Goal: Task Accomplishment & Management: Use online tool/utility

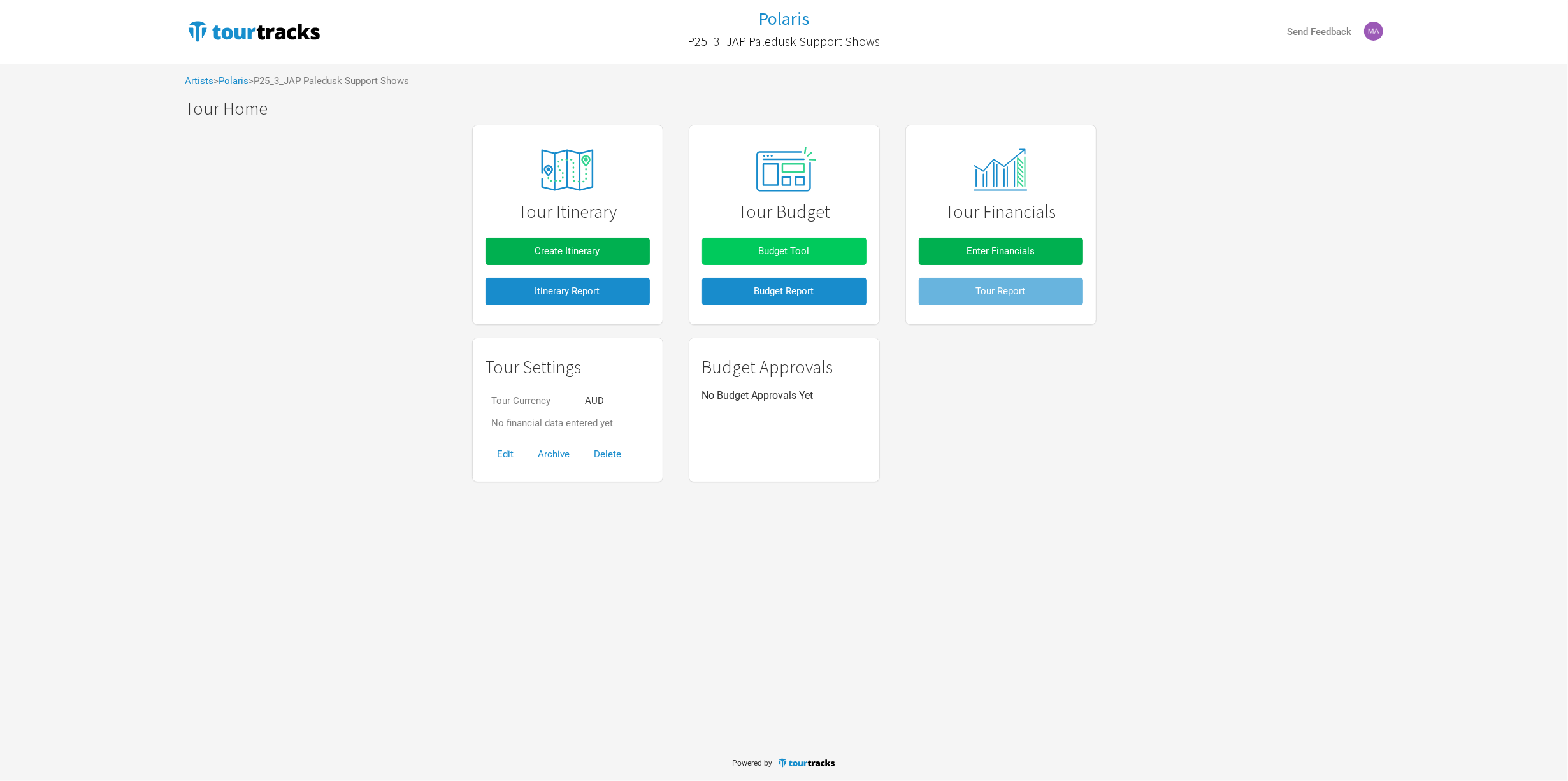
click at [747, 259] on button "Budget Tool" at bounding box center [785, 251] width 165 height 27
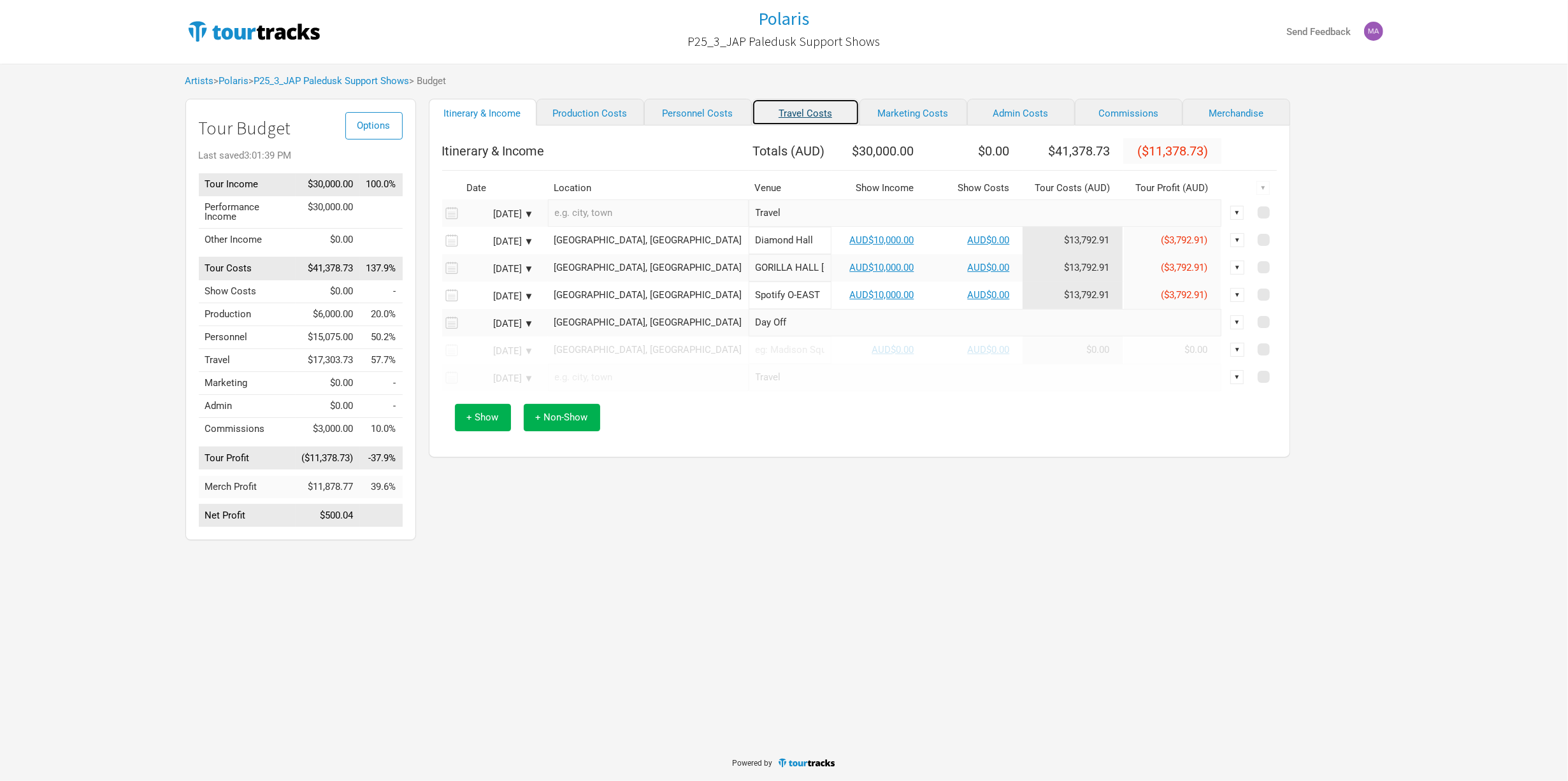
click at [787, 126] on link "Travel Costs" at bounding box center [806, 112] width 108 height 26
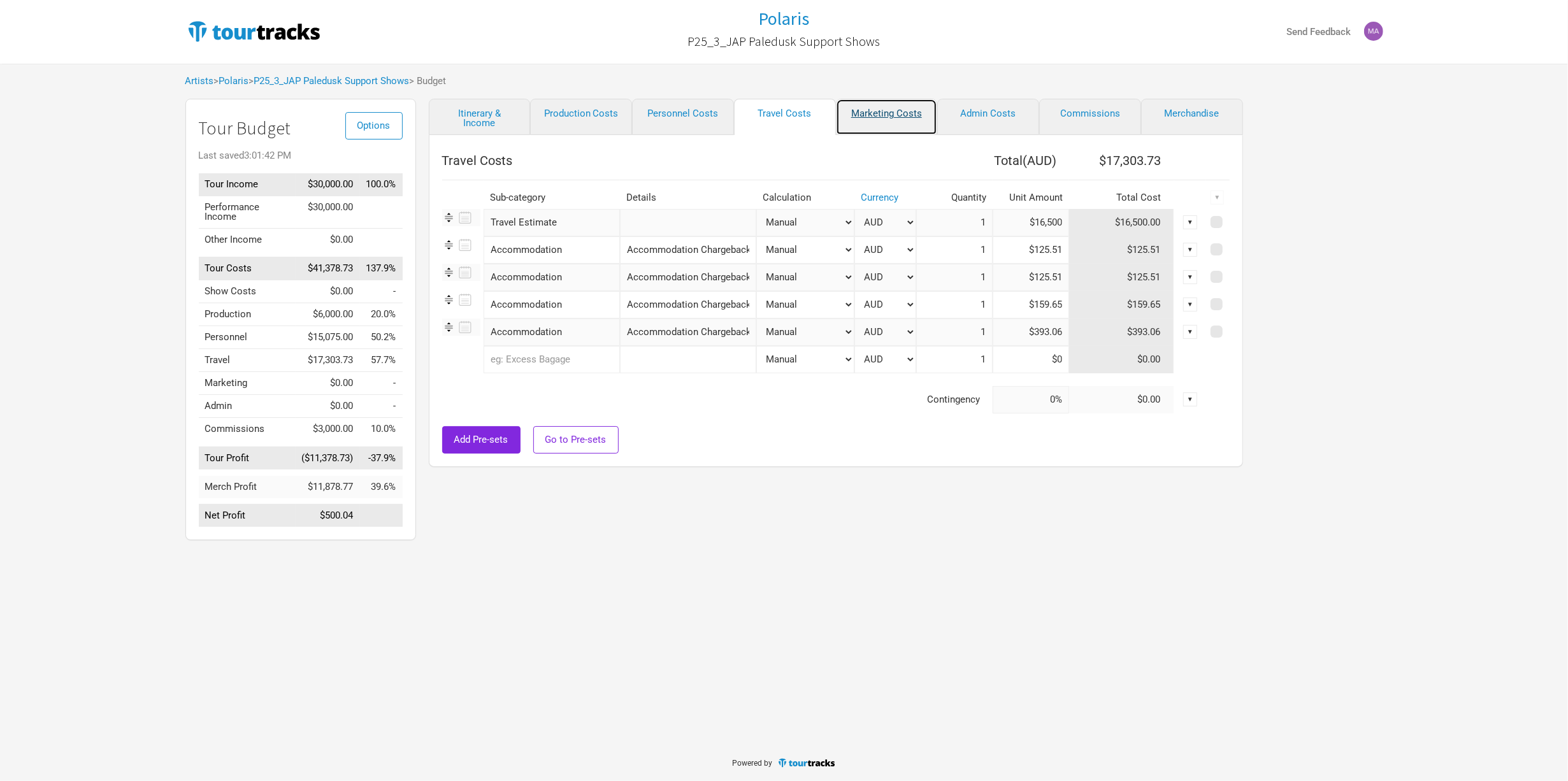
click at [885, 118] on link "Marketing Costs" at bounding box center [887, 117] width 102 height 36
select select "% of Gross"
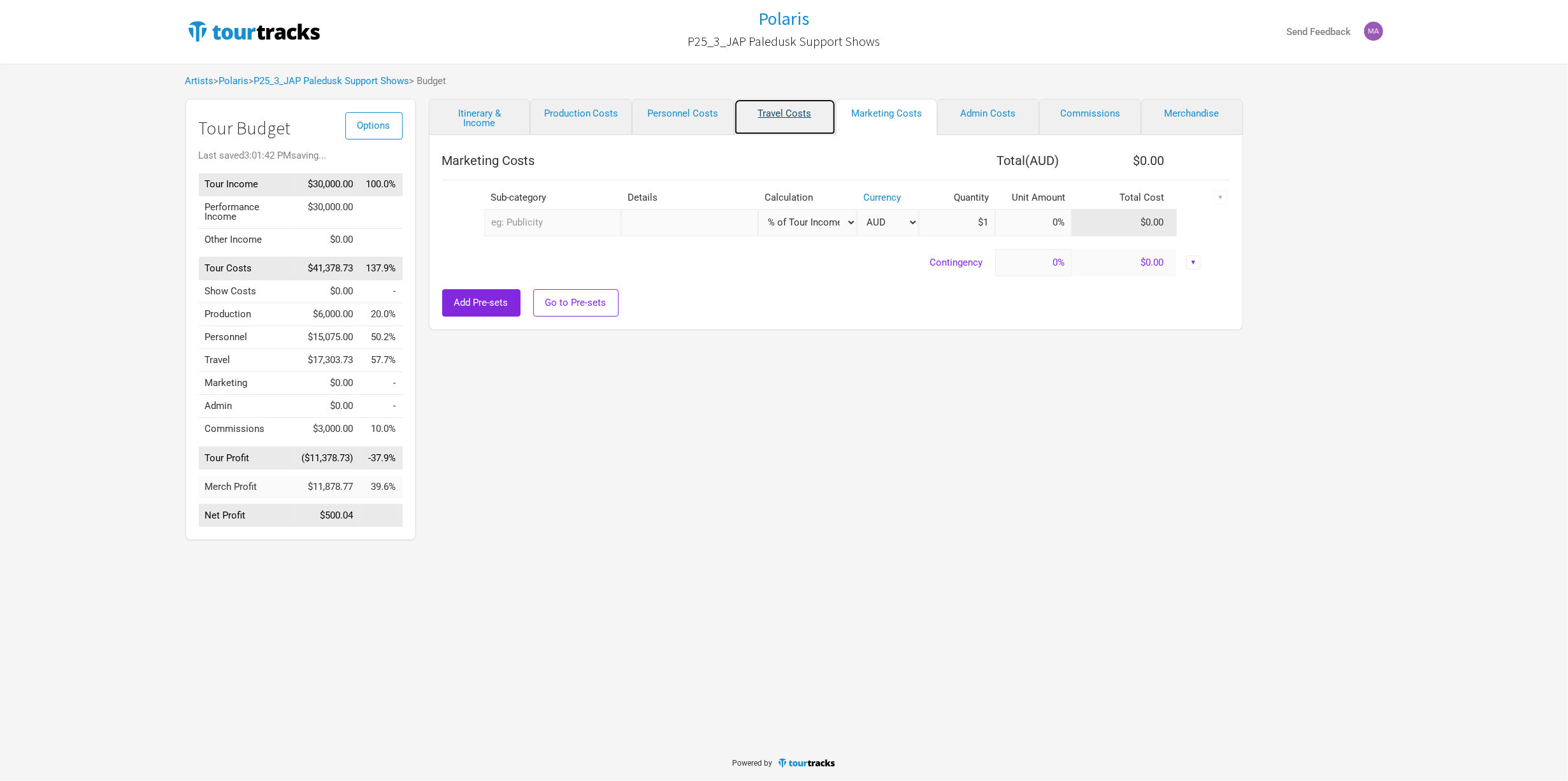
click at [791, 114] on link "Travel Costs" at bounding box center [785, 117] width 102 height 36
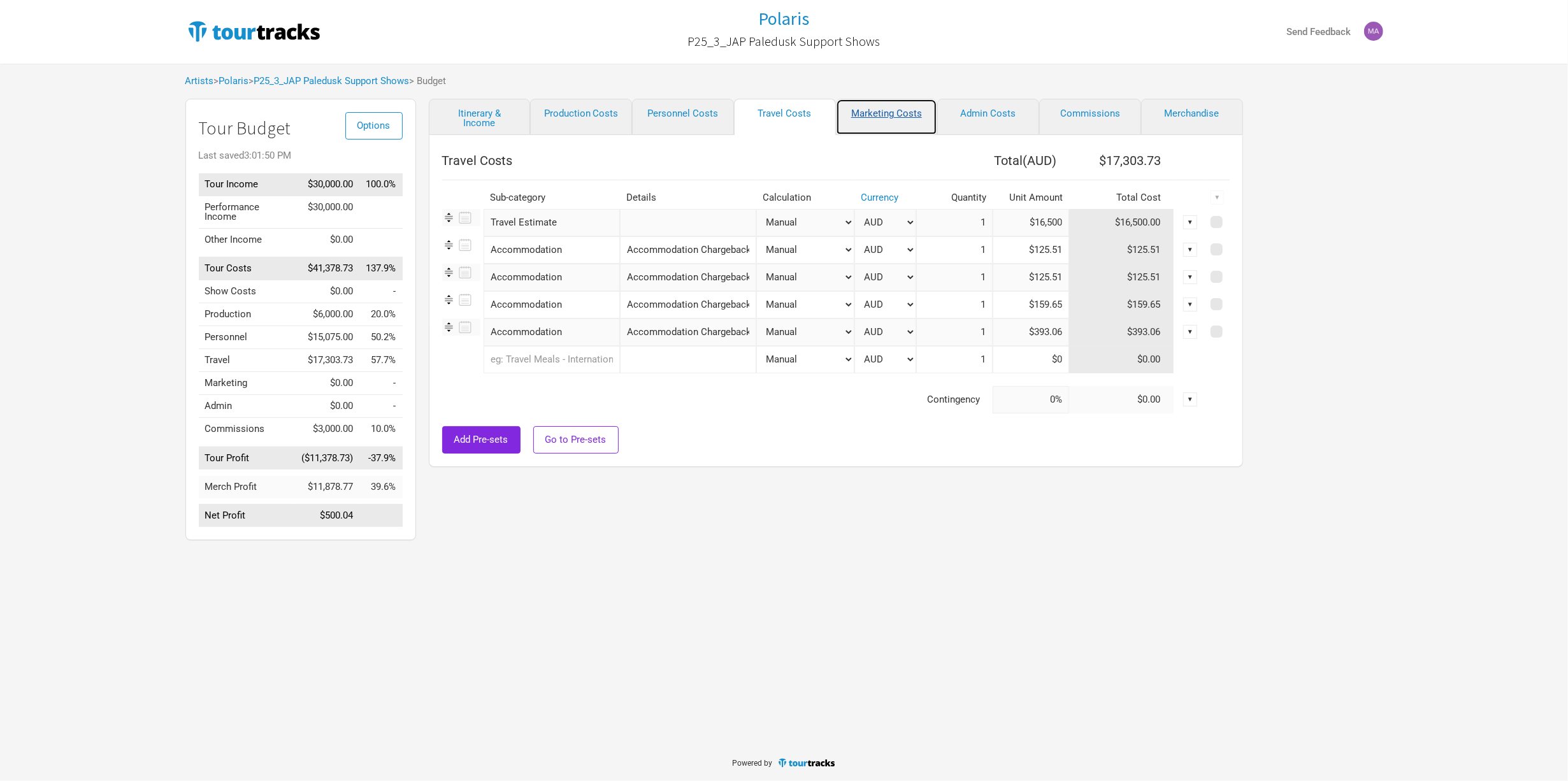
click at [868, 121] on link "Marketing Costs" at bounding box center [887, 117] width 102 height 36
select select "% of Gross"
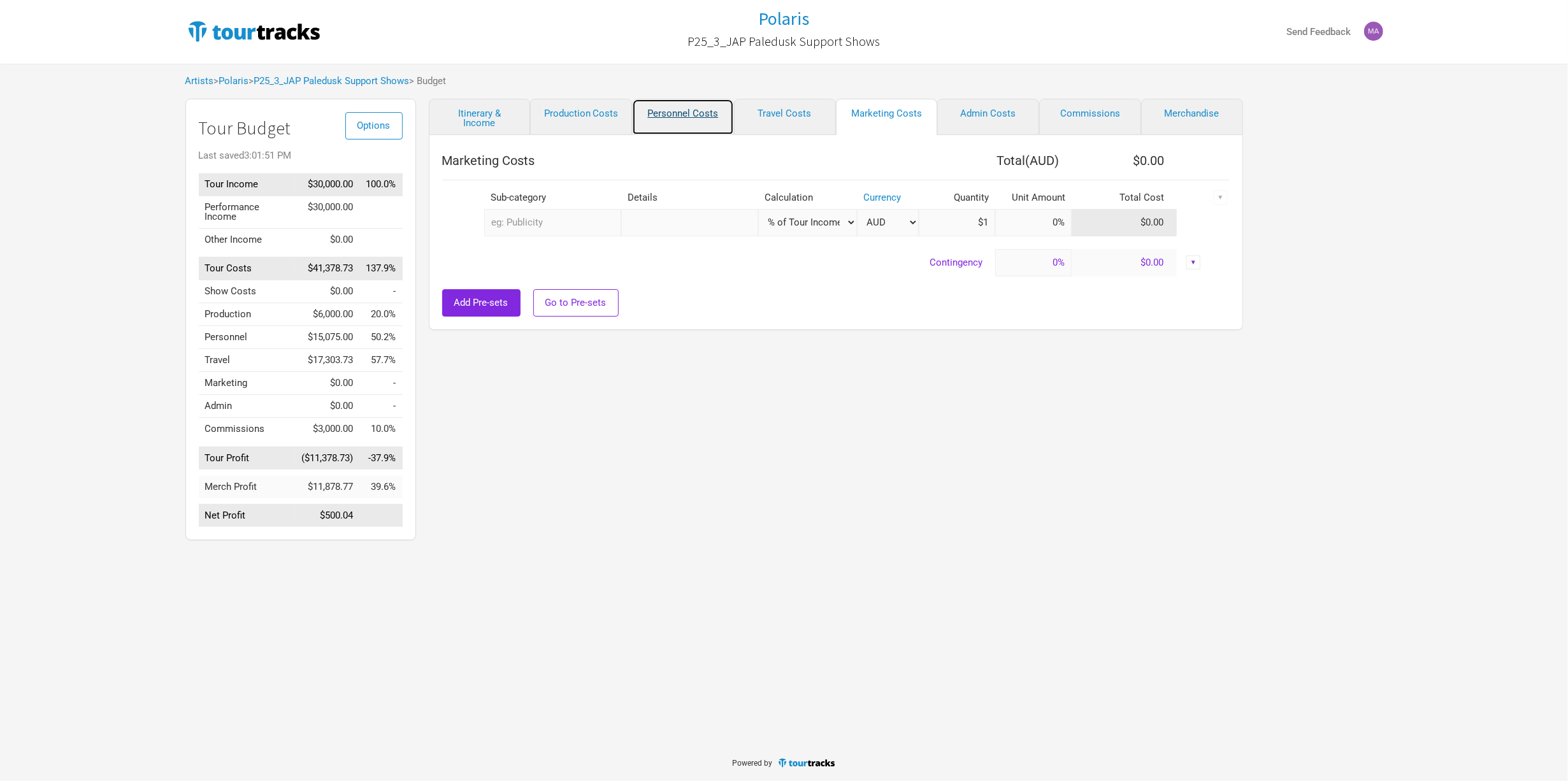
click at [682, 106] on link "Personnel Costs" at bounding box center [683, 117] width 102 height 36
select select "Total Days"
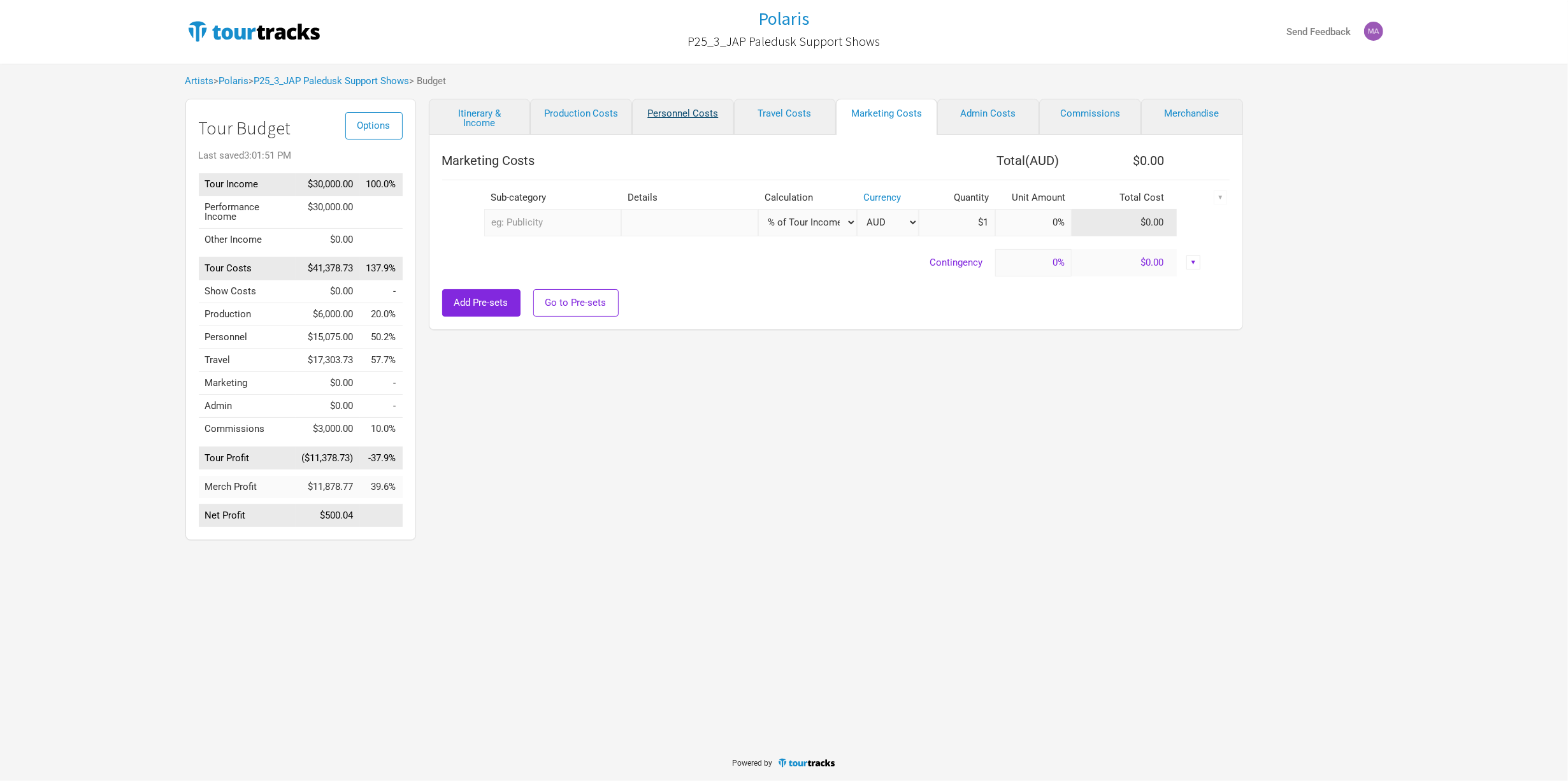
select select "Total Days"
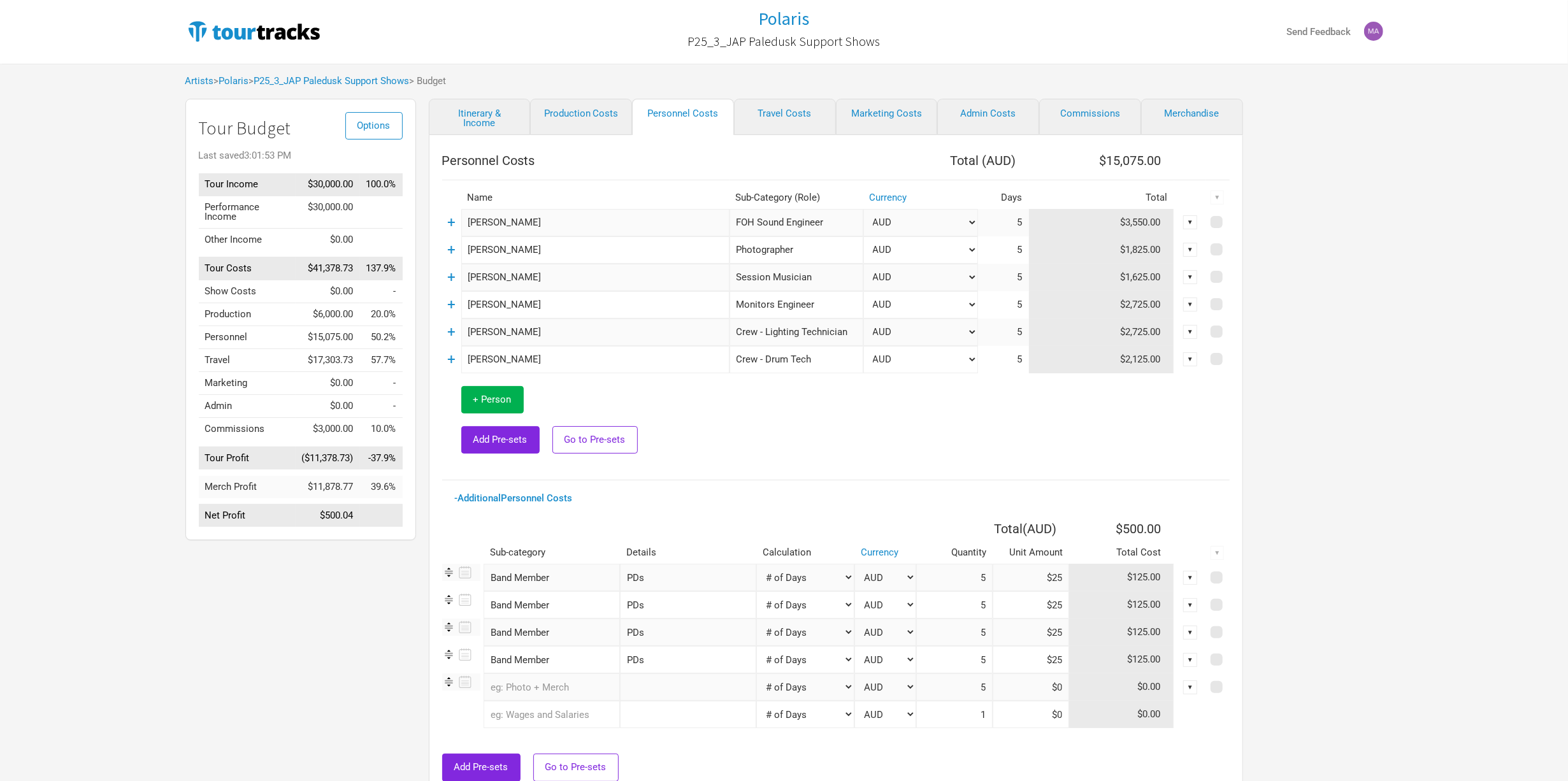
click at [1191, 582] on div "▼" at bounding box center [1191, 578] width 14 height 14
click at [1204, 540] on th at bounding box center [1190, 529] width 32 height 26
click at [453, 272] on link "+" at bounding box center [452, 277] width 8 height 17
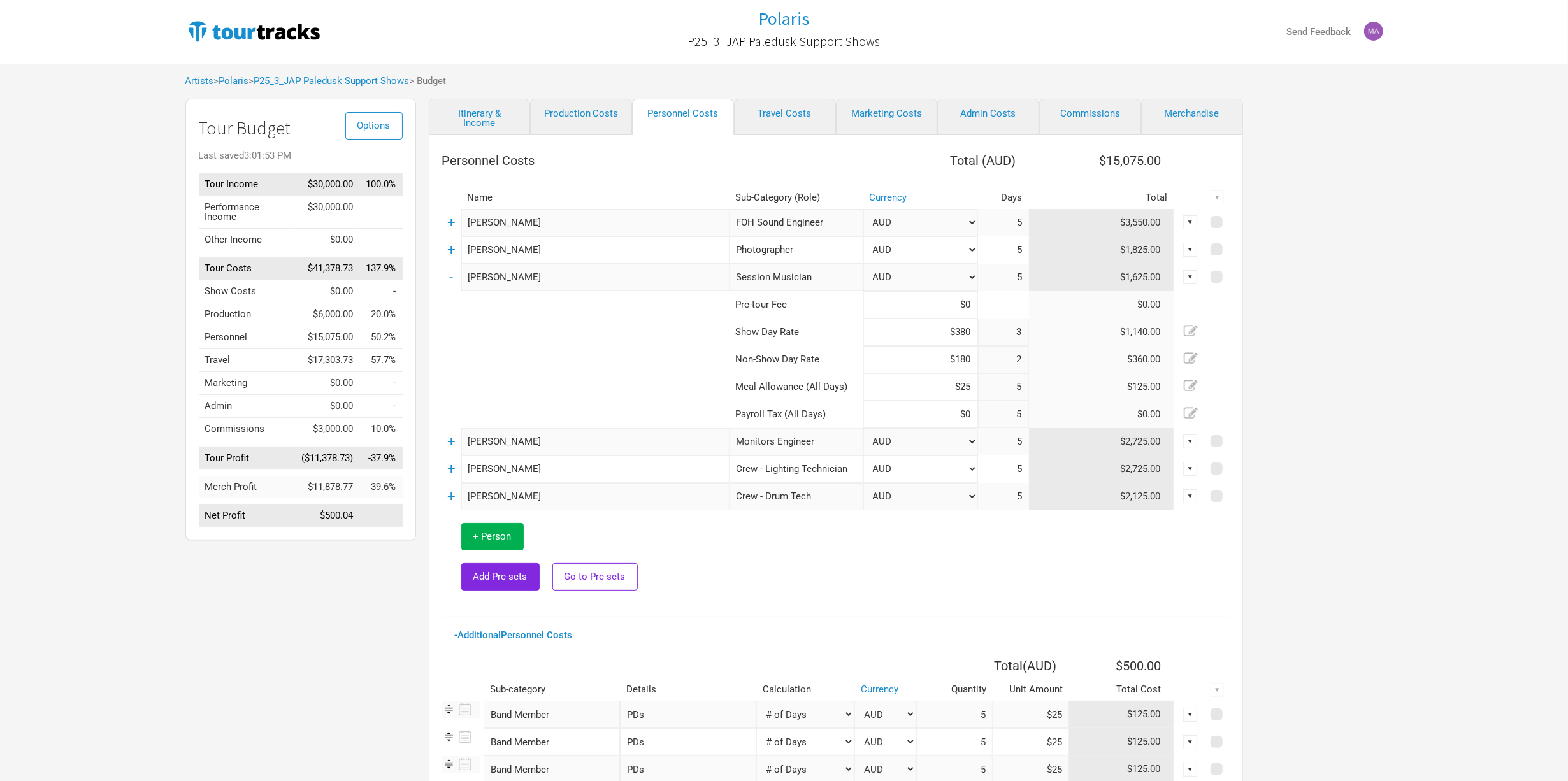
click at [966, 359] on input "$180" at bounding box center [921, 360] width 115 height 27
click at [1199, 362] on td at bounding box center [1190, 360] width 32 height 27
click at [1193, 361] on icon at bounding box center [1191, 359] width 14 height 14
click at [1023, 357] on input "2" at bounding box center [1004, 360] width 51 height 27
type input "1"
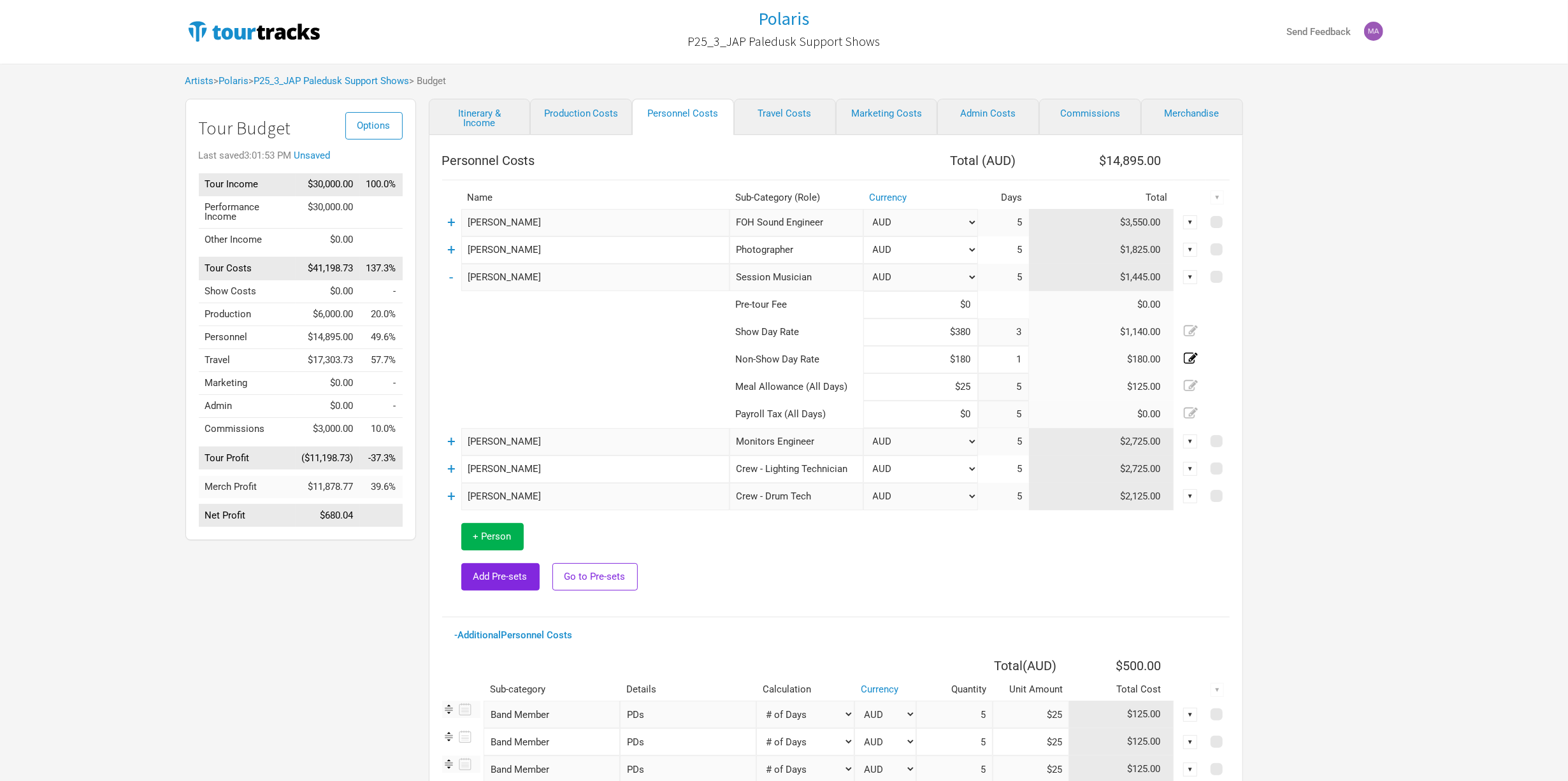
click at [866, 572] on td at bounding box center [980, 557] width 500 height 94
click at [1188, 389] on icon at bounding box center [1191, 386] width 14 height 14
click at [1196, 386] on icon at bounding box center [1191, 386] width 14 height 14
click at [968, 385] on input "$25" at bounding box center [921, 387] width 115 height 27
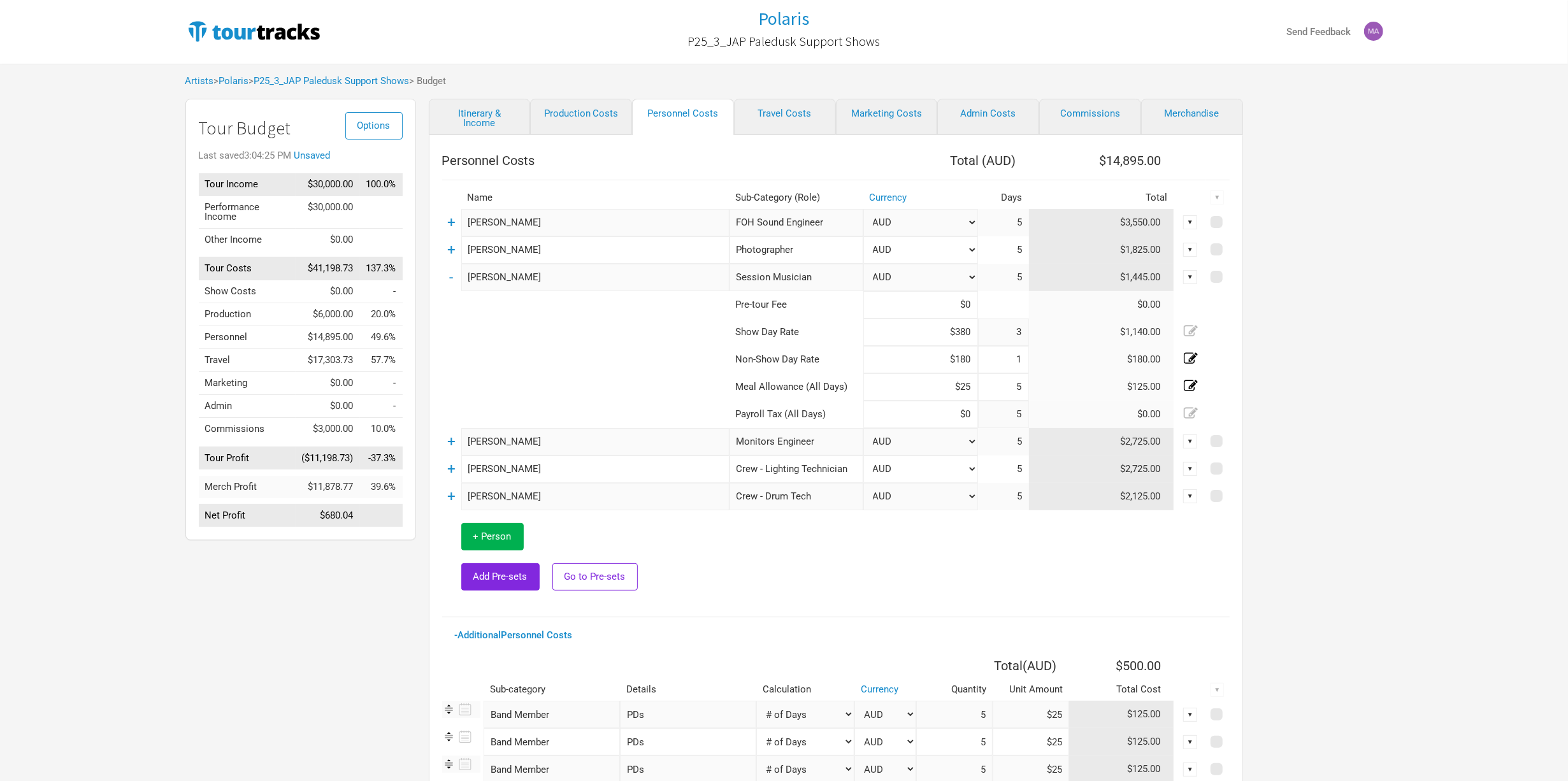
type input "$2"
type input "$0"
click at [1053, 573] on td at bounding box center [980, 557] width 500 height 94
click at [452, 277] on link "-" at bounding box center [452, 277] width 4 height 17
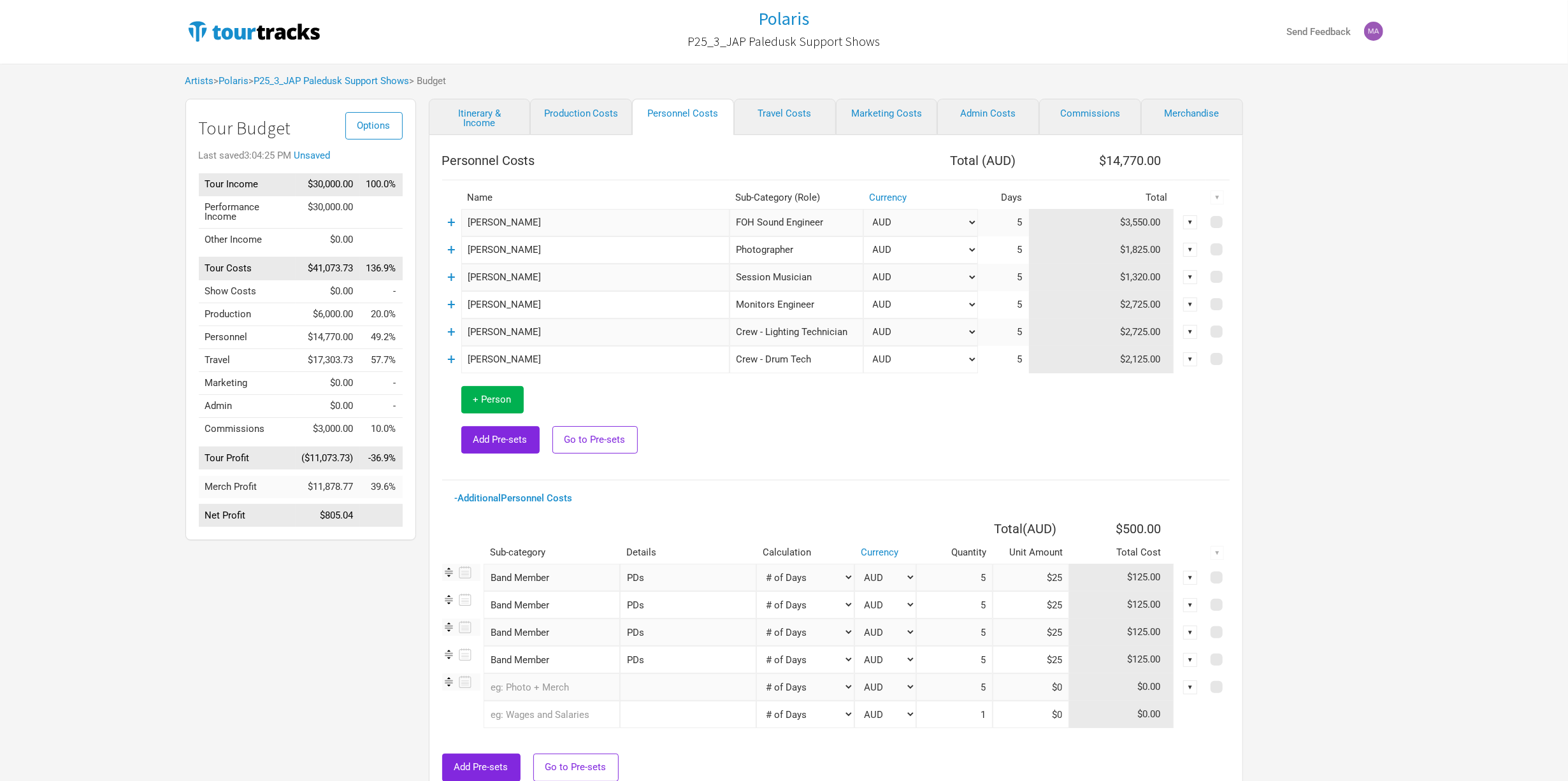
click at [457, 243] on td "+" at bounding box center [452, 250] width 19 height 27
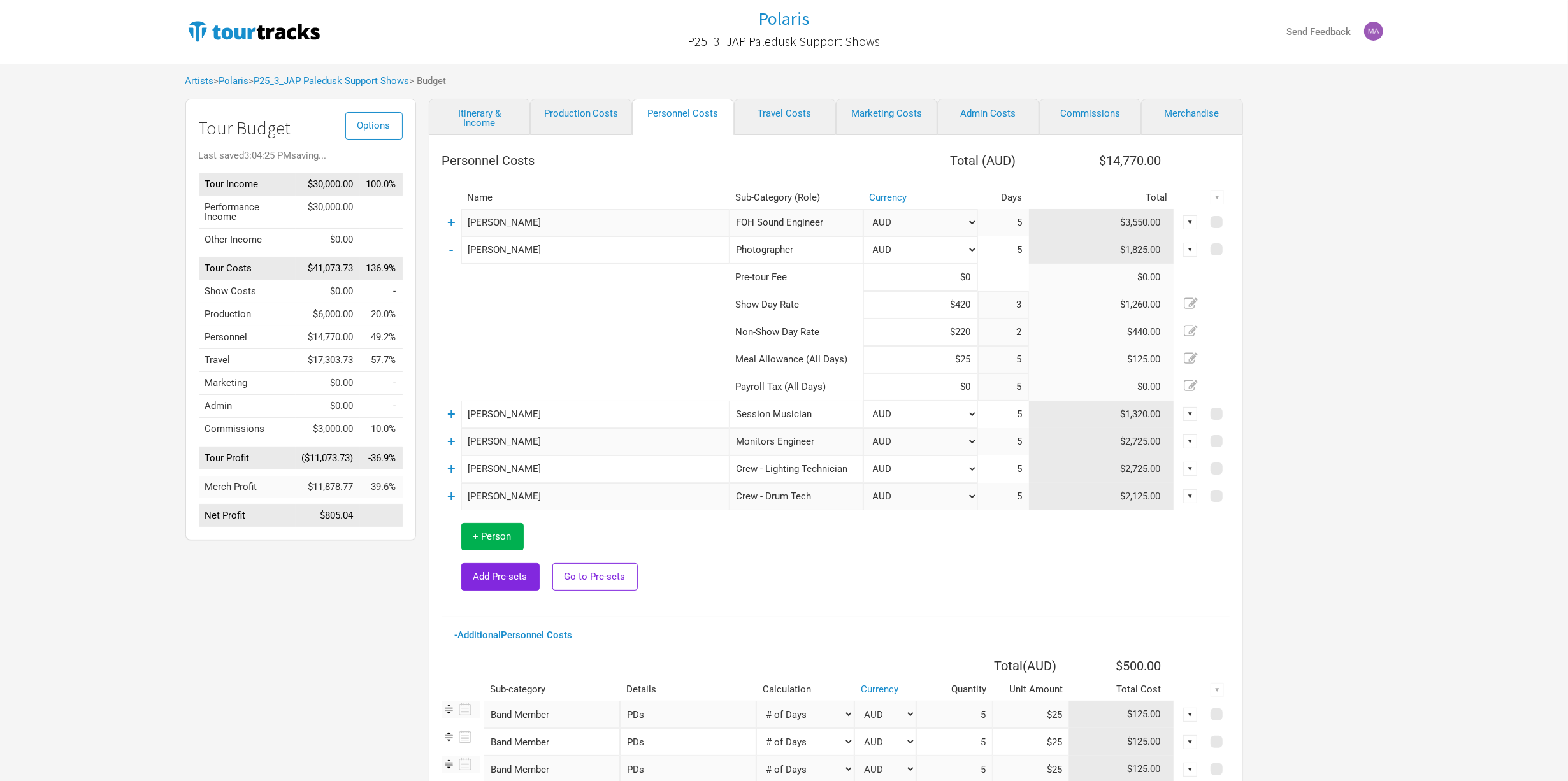
click at [1190, 359] on icon at bounding box center [1191, 358] width 14 height 11
click at [976, 366] on input "$25" at bounding box center [921, 360] width 115 height 27
type input "$2"
type input "$0"
click at [898, 560] on td at bounding box center [980, 557] width 500 height 94
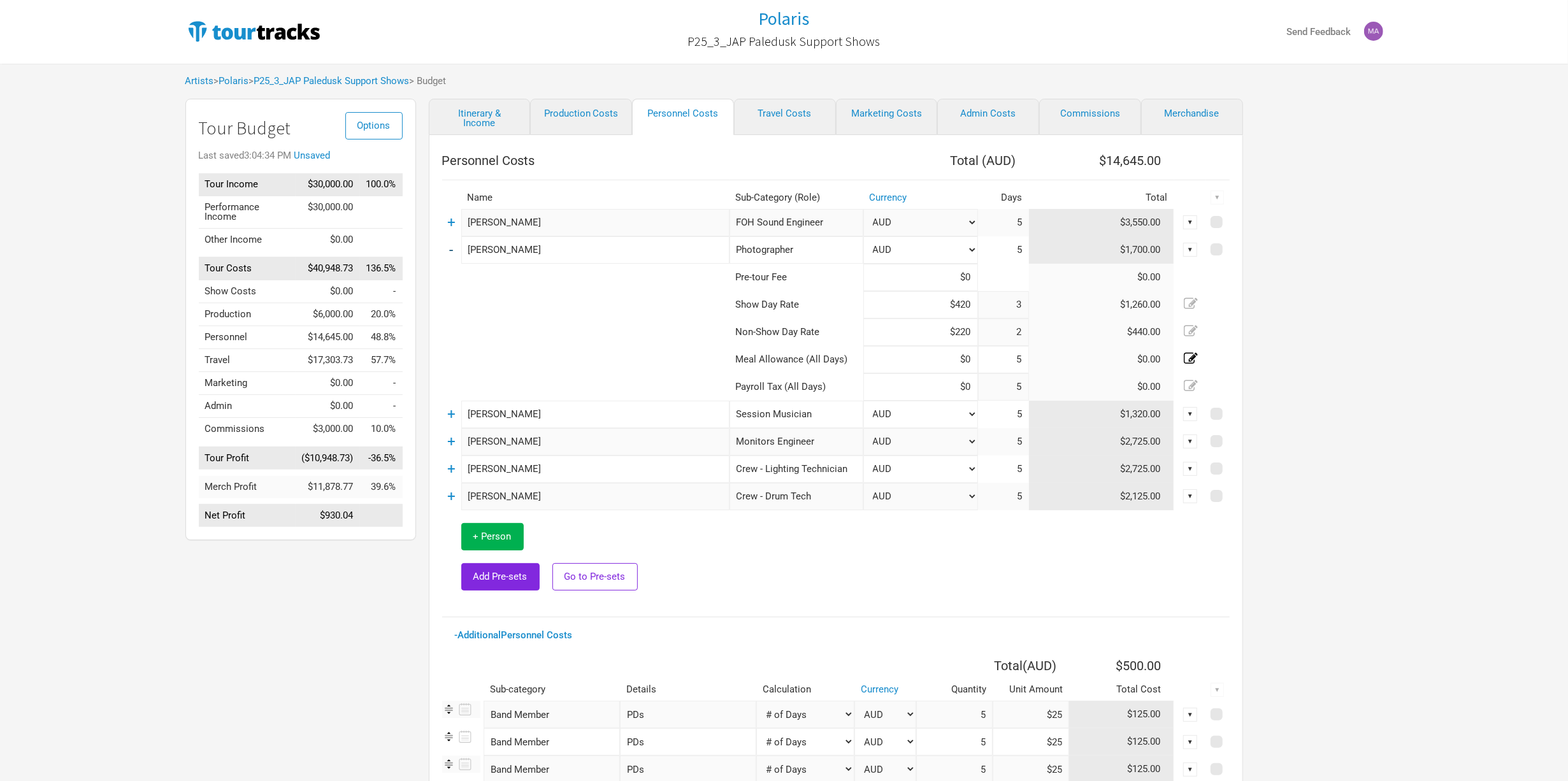
click at [451, 252] on link "-" at bounding box center [452, 249] width 4 height 17
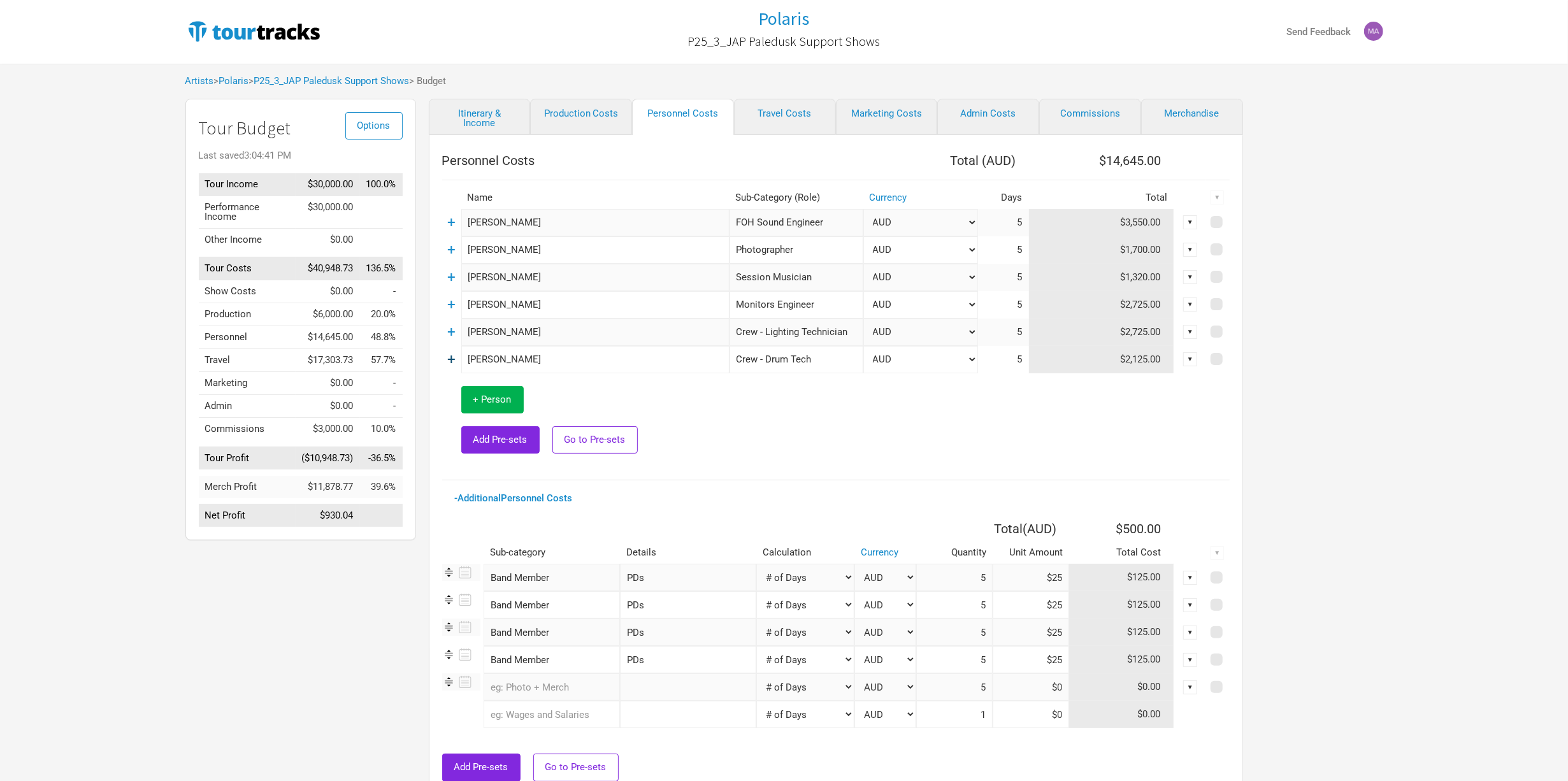
click at [451, 361] on link "+" at bounding box center [452, 359] width 8 height 17
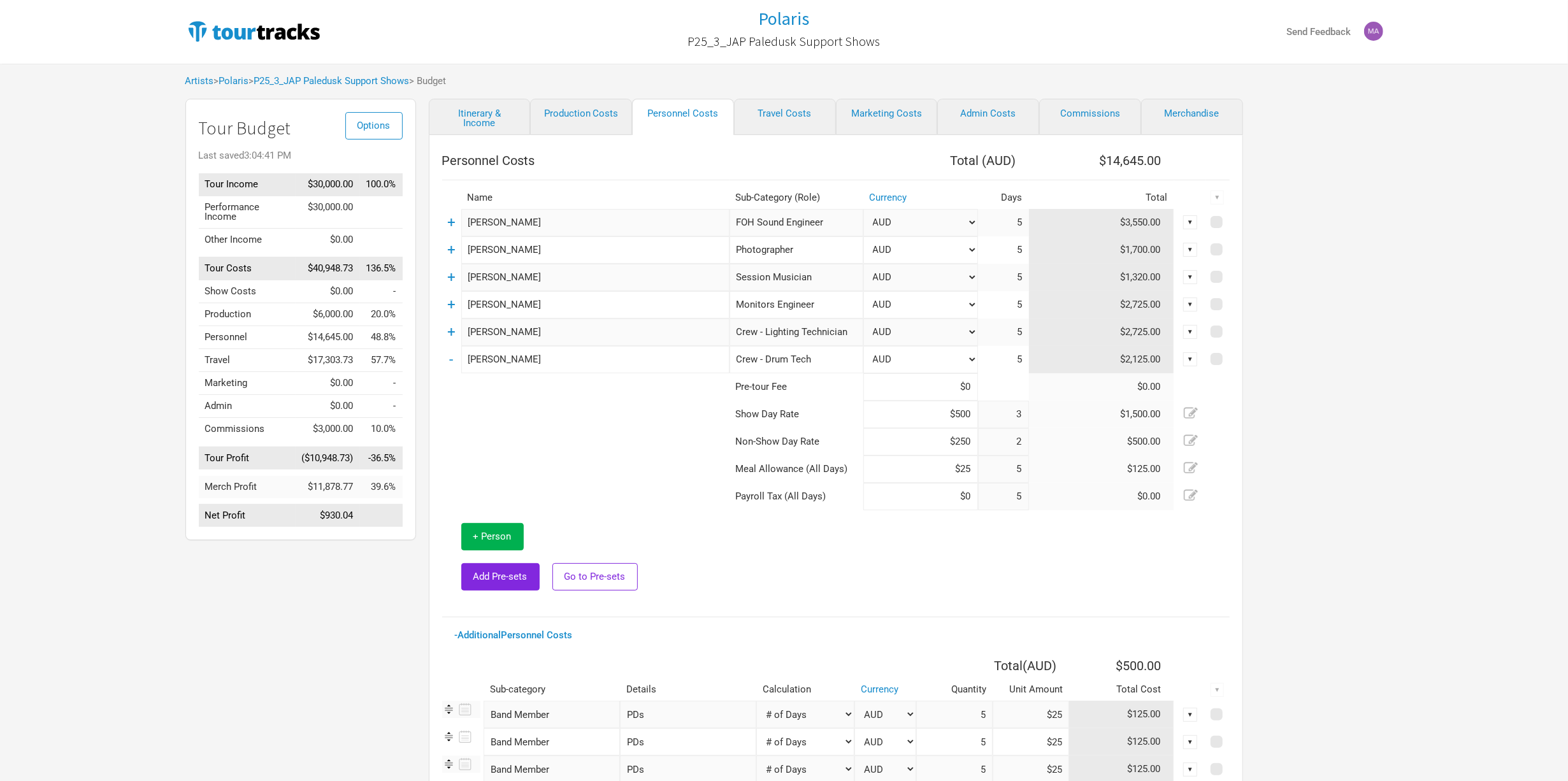
click at [969, 472] on input "$25" at bounding box center [921, 469] width 115 height 27
type input "$2"
type input "$0"
click at [939, 604] on td at bounding box center [980, 557] width 500 height 94
click at [453, 357] on link "-" at bounding box center [452, 359] width 4 height 17
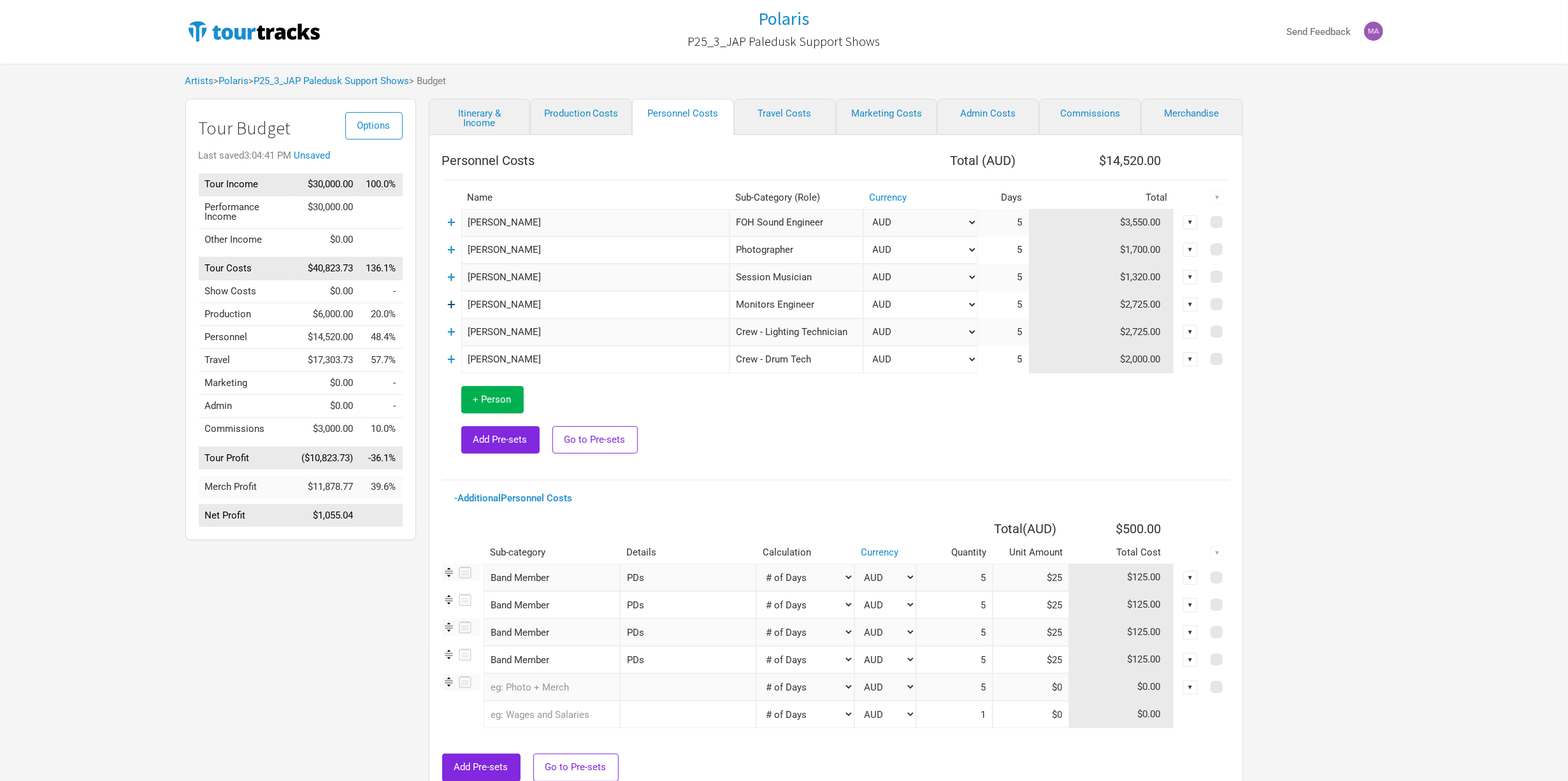
click at [452, 303] on link "+" at bounding box center [452, 305] width 8 height 17
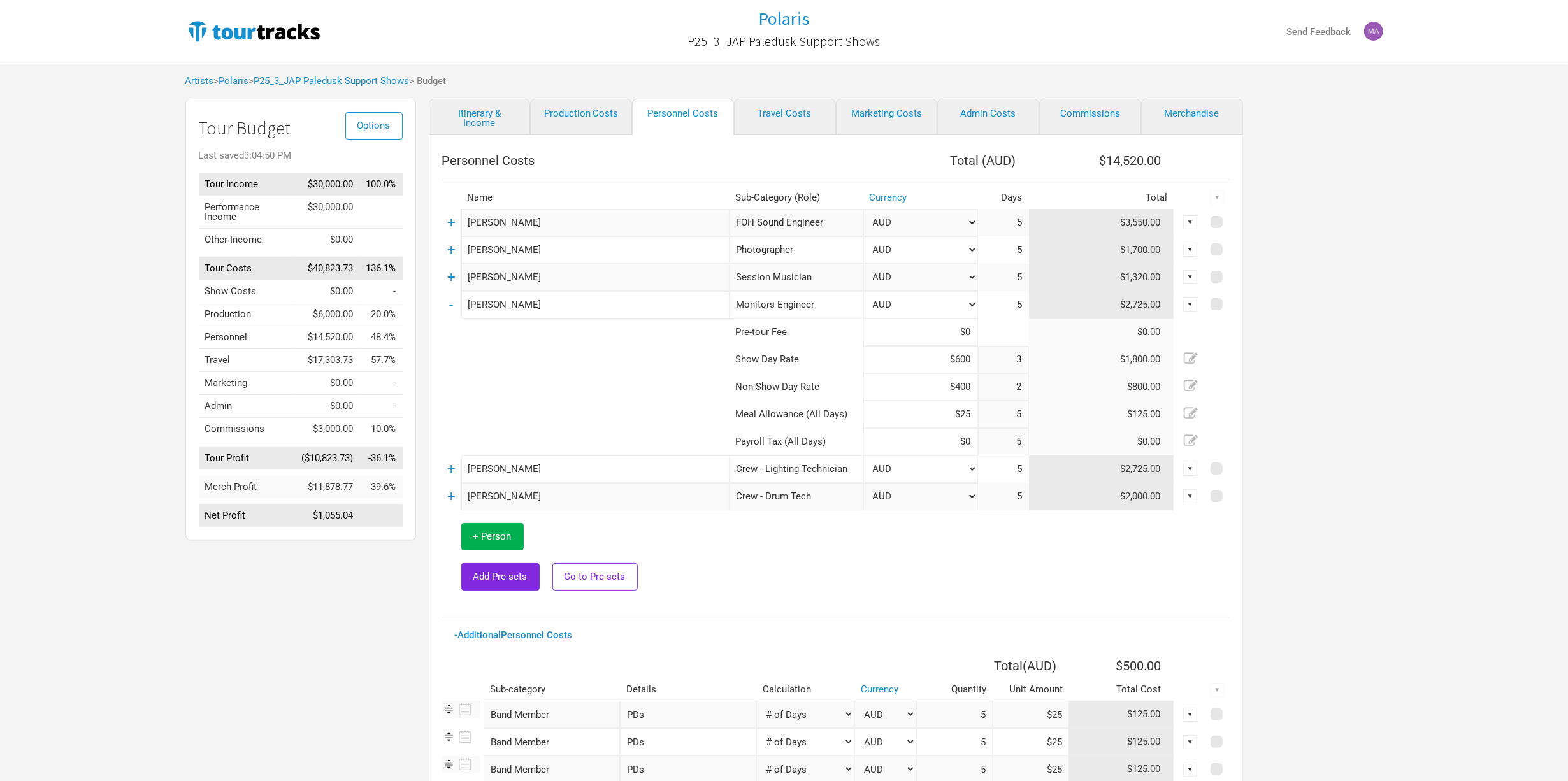
click at [455, 221] on link "+" at bounding box center [452, 222] width 8 height 17
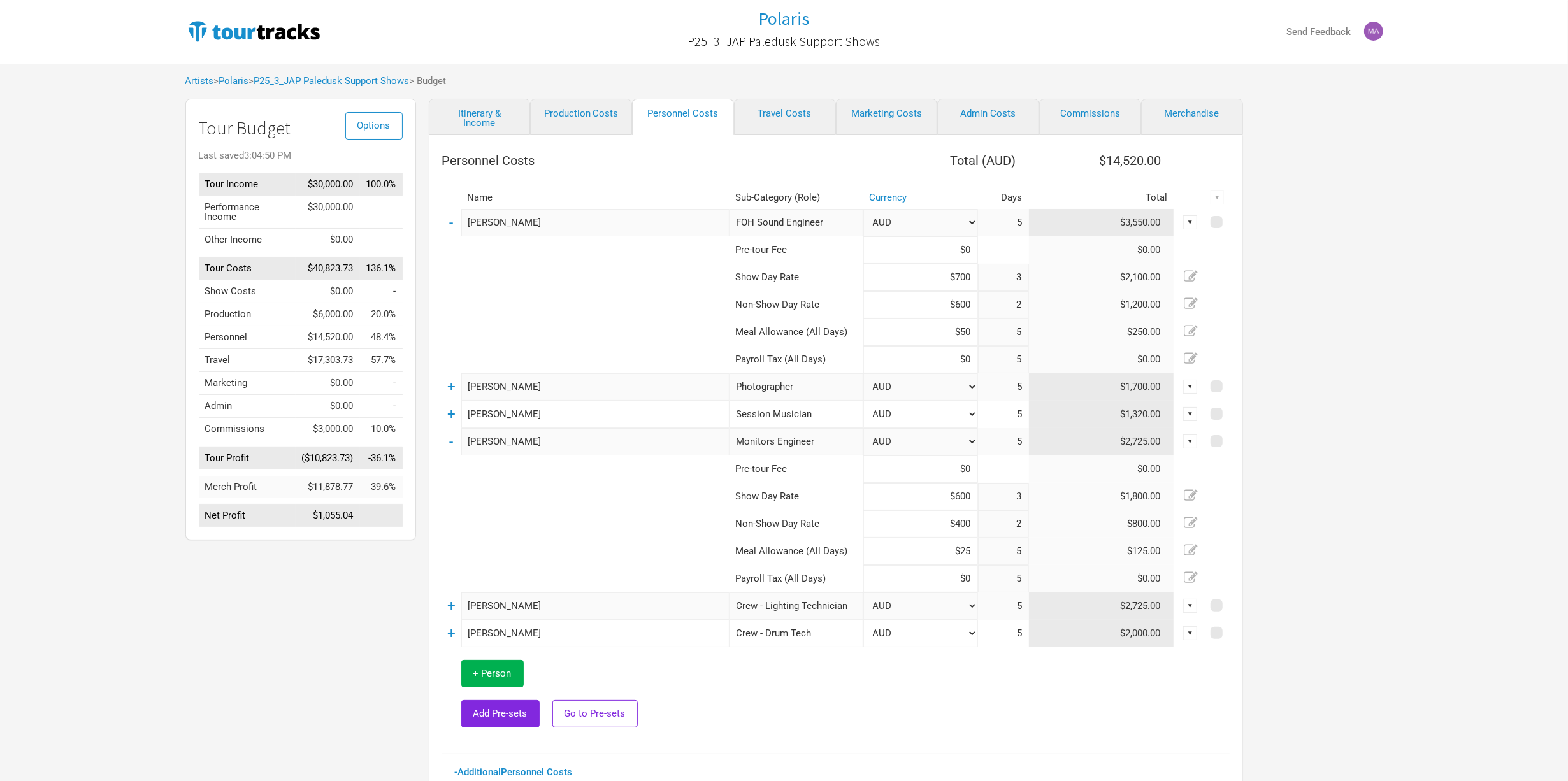
click at [457, 221] on td "-" at bounding box center [452, 223] width 19 height 27
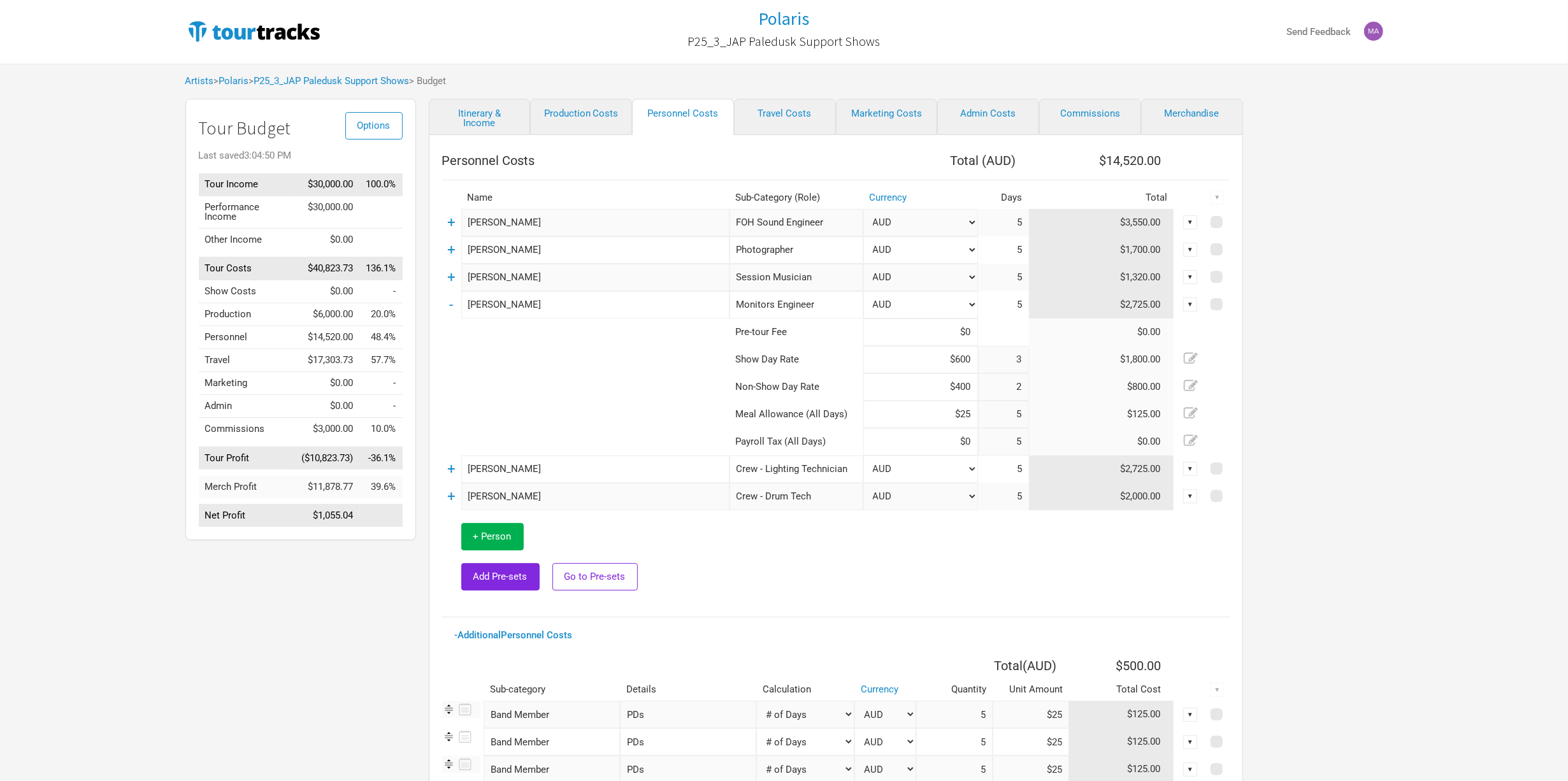
click at [457, 245] on td "+" at bounding box center [452, 250] width 19 height 27
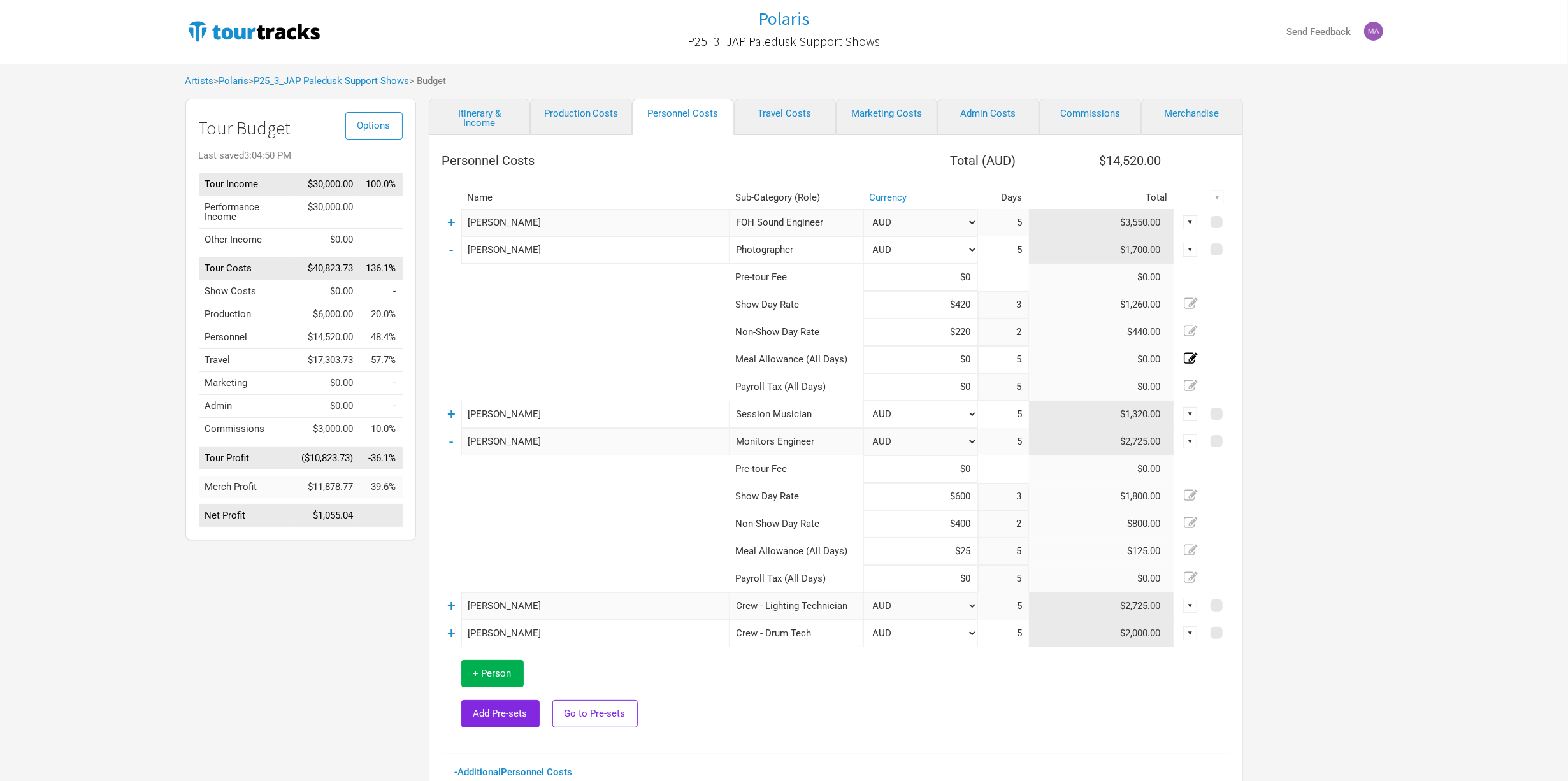
click at [455, 246] on td "-" at bounding box center [452, 250] width 19 height 27
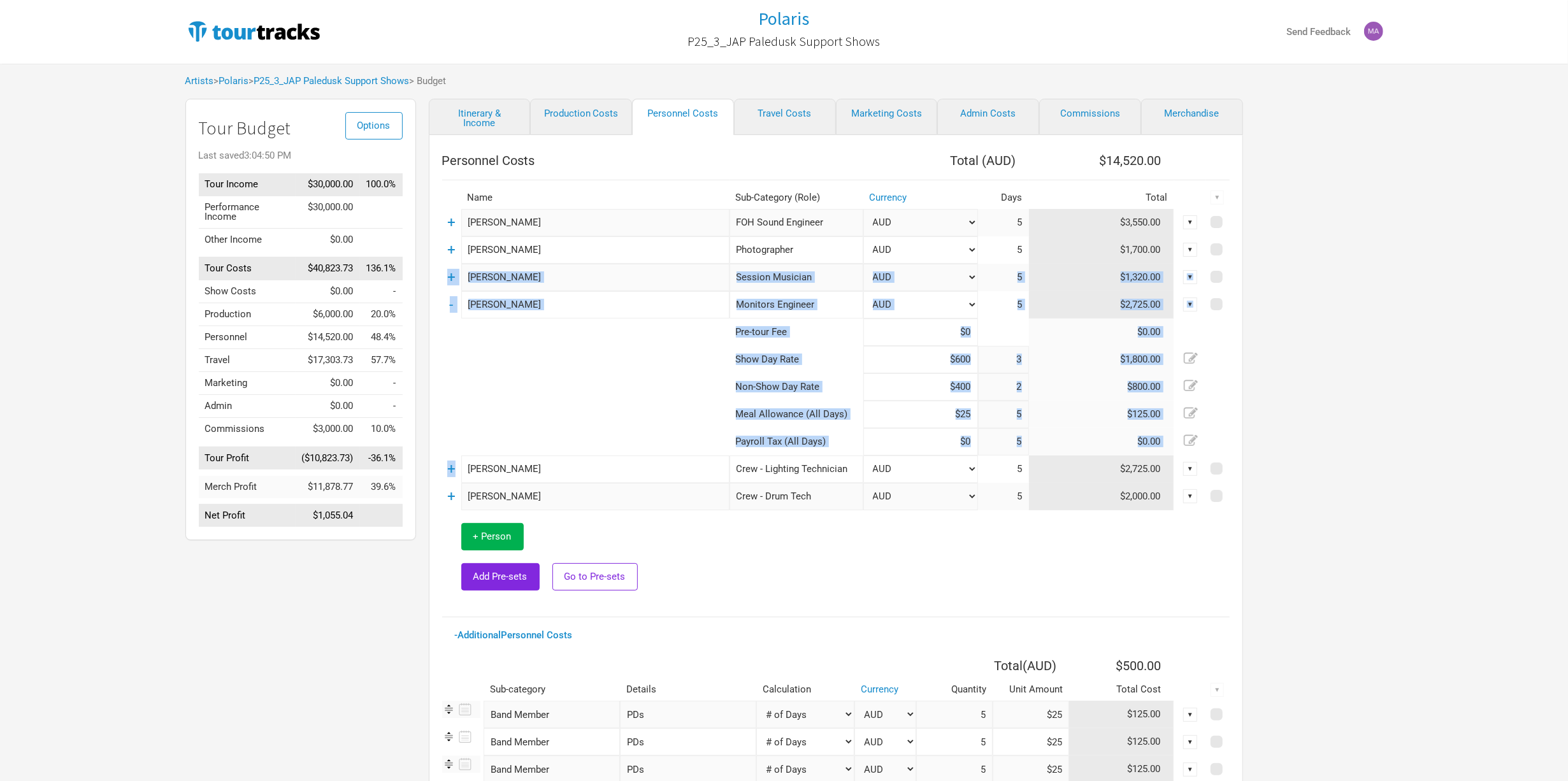
drag, startPoint x: 454, startPoint y: 468, endPoint x: 466, endPoint y: 297, distance: 171.4
click at [466, 294] on tbody "+ [PERSON_NAME] FOH Sound Engineer 1 selection AUD JPY New ... 5 $3,550.00 ▼ + …" at bounding box center [835, 407] width 787 height 395
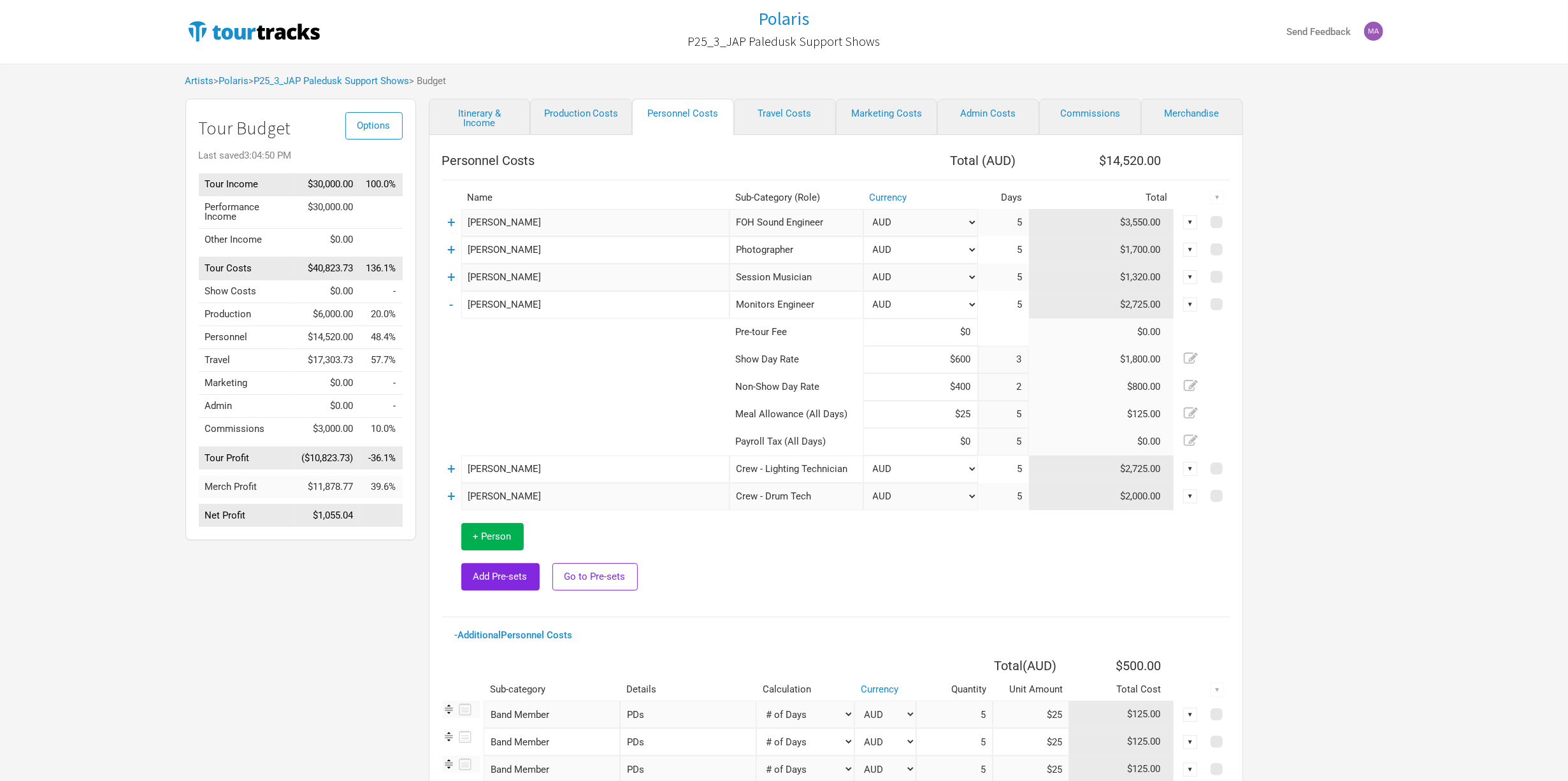
click at [454, 302] on td "-" at bounding box center [452, 305] width 19 height 27
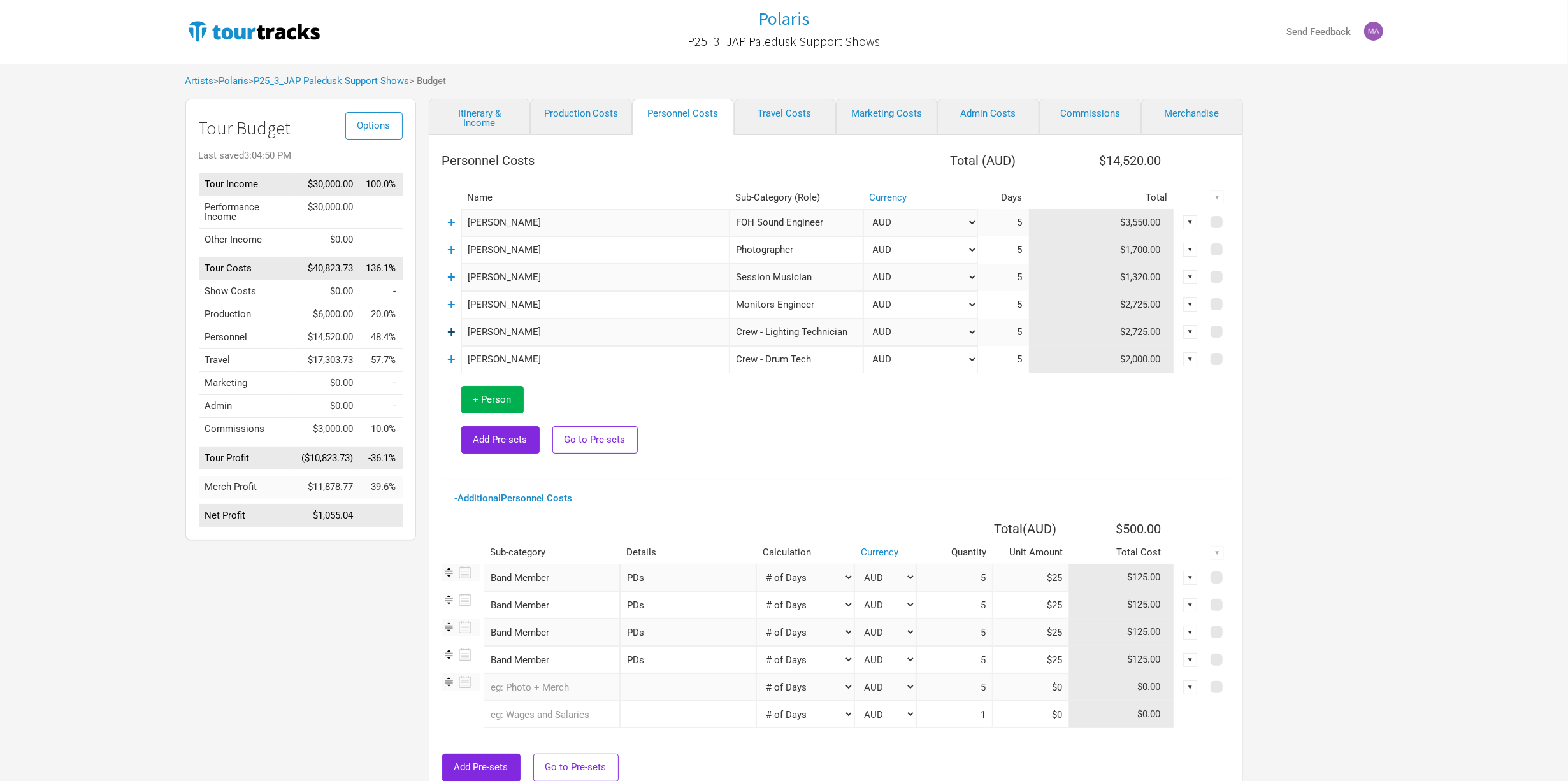
click at [452, 335] on link "+" at bounding box center [452, 332] width 8 height 17
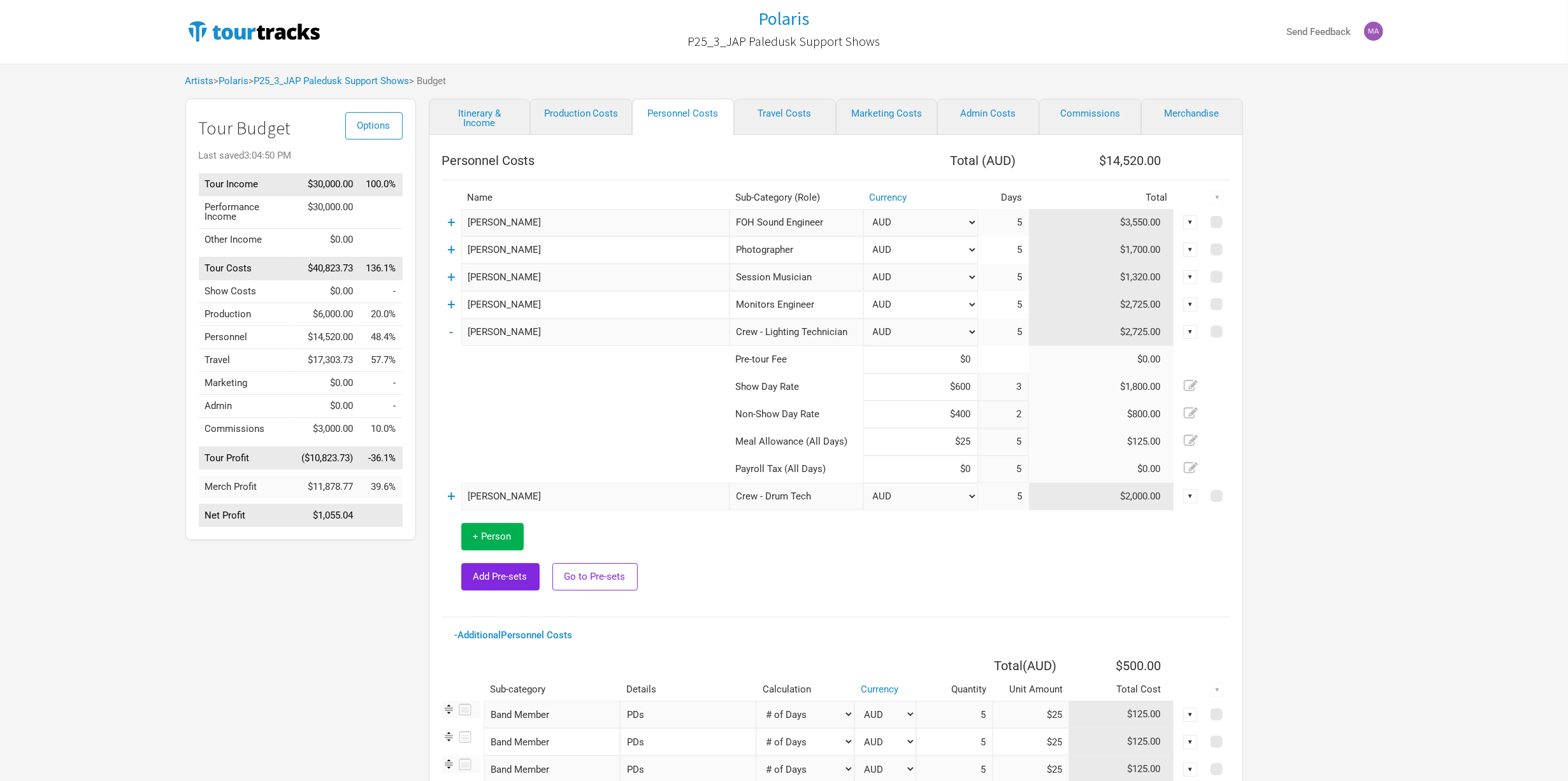
click at [973, 438] on input "$25" at bounding box center [921, 442] width 115 height 27
type input "$2"
type input "$25"
click at [949, 612] on div "Personnel Costs Total ( AUD ) $14,520.00 Name Sub-Category (Role) Currency Days…" at bounding box center [835, 533] width 787 height 771
click at [450, 334] on link "-" at bounding box center [452, 332] width 4 height 17
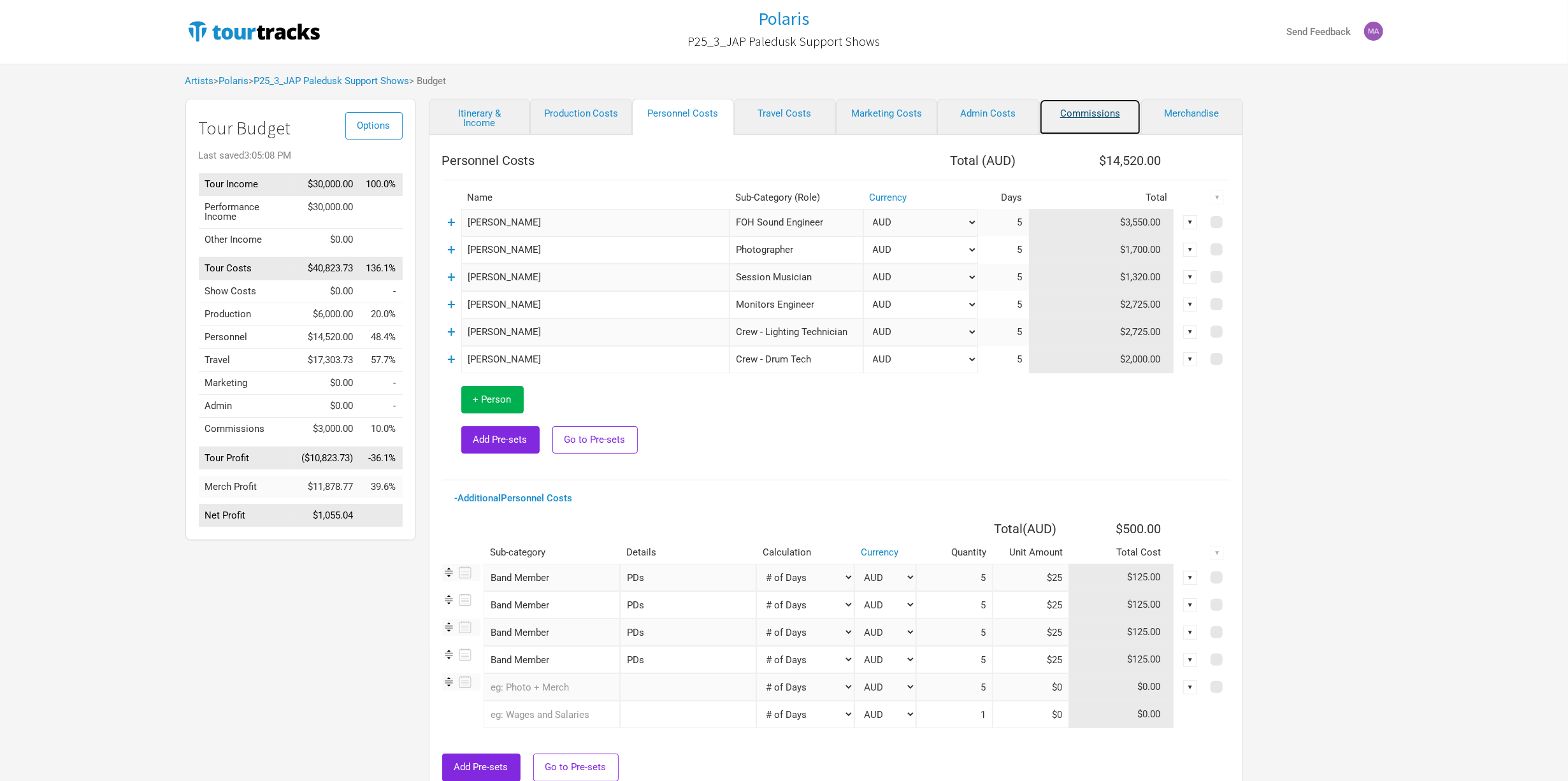
click at [1078, 122] on link "Commissions" at bounding box center [1090, 117] width 102 height 36
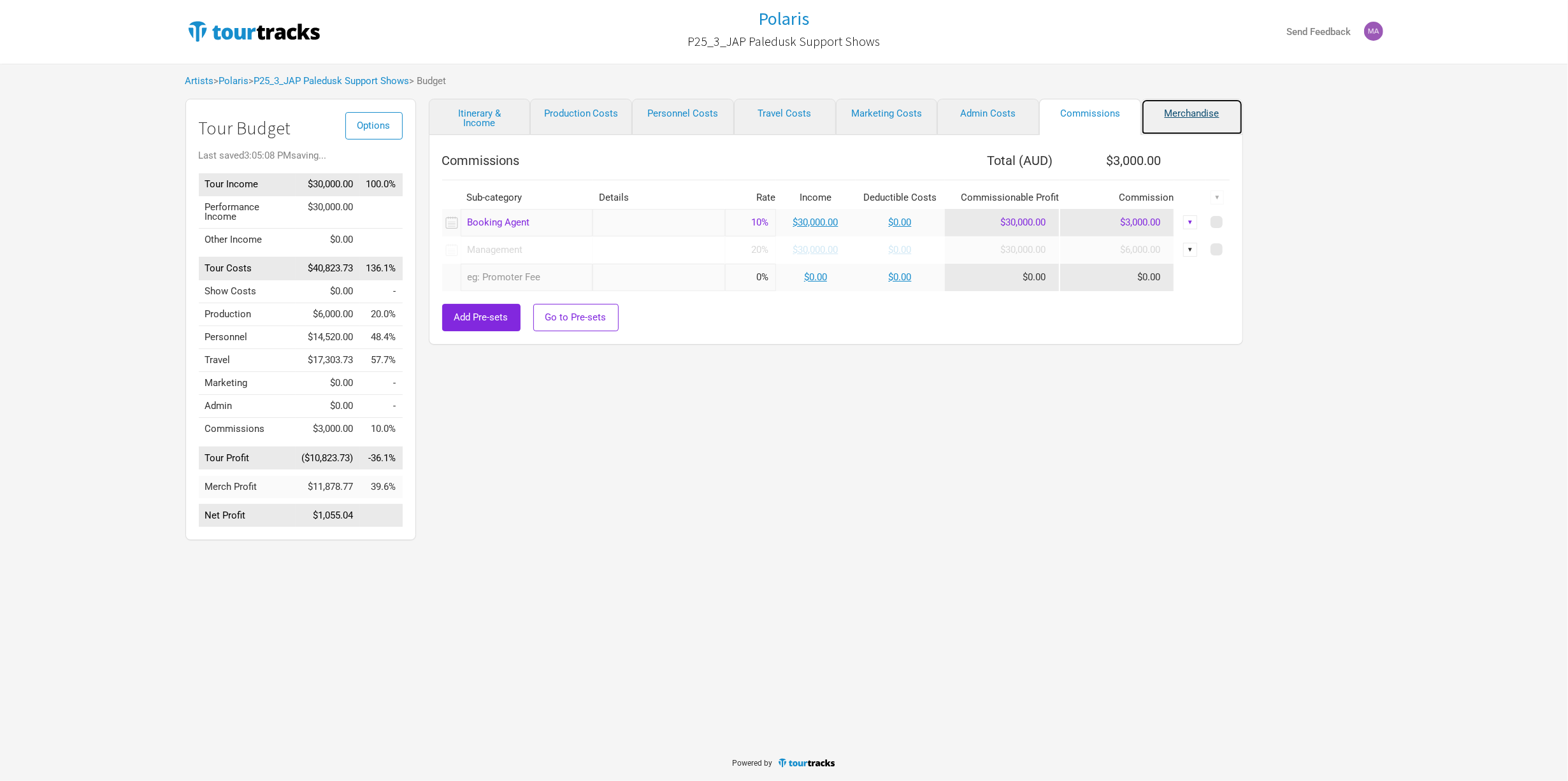
click at [1186, 112] on link "Merchandise" at bounding box center [1192, 117] width 102 height 36
select select "% of Gross Merch"
select select "JPY"
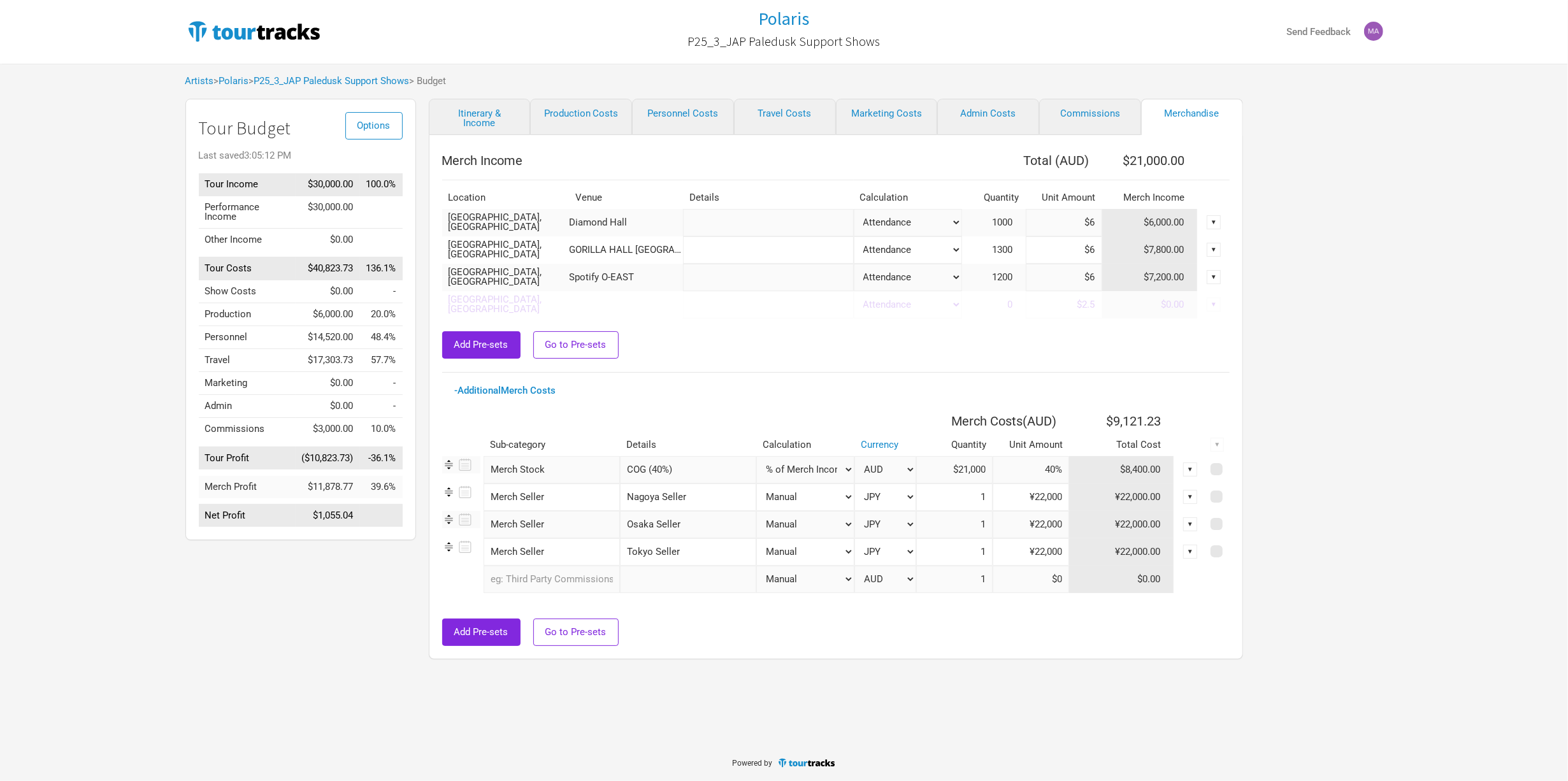
click at [1190, 498] on div "▼" at bounding box center [1191, 497] width 14 height 14
click at [838, 352] on div "Add Pre-sets Go to Pre-sets" at bounding box center [835, 345] width 787 height 27
click at [683, 477] on input "COG (40%)" at bounding box center [688, 470] width 137 height 27
click at [743, 369] on div "Merch Income Total ( AUD ) $21,000.00 Location Venue Details Calculation Quanti…" at bounding box center [835, 396] width 787 height 498
